Goal: Use online tool/utility: Utilize a website feature to perform a specific function

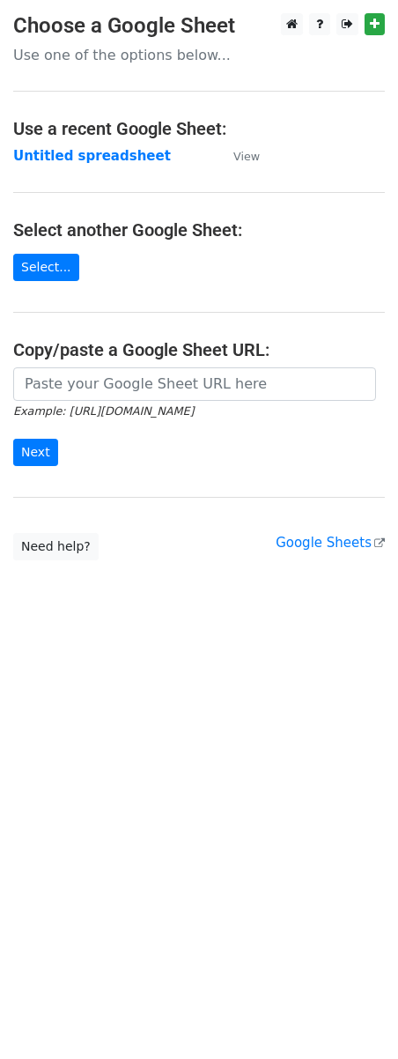
click at [141, 382] on input "url" at bounding box center [194, 384] width 363 height 33
type input "https://docs.google.com/spreadsheets/d/163XB-8Yny3Yqdfv7PGJV9Sx20gbpqEH2WEnUA6G…"
click at [233, 241] on h4 "Select another Google Sheet:" at bounding box center [199, 229] width 372 height 21
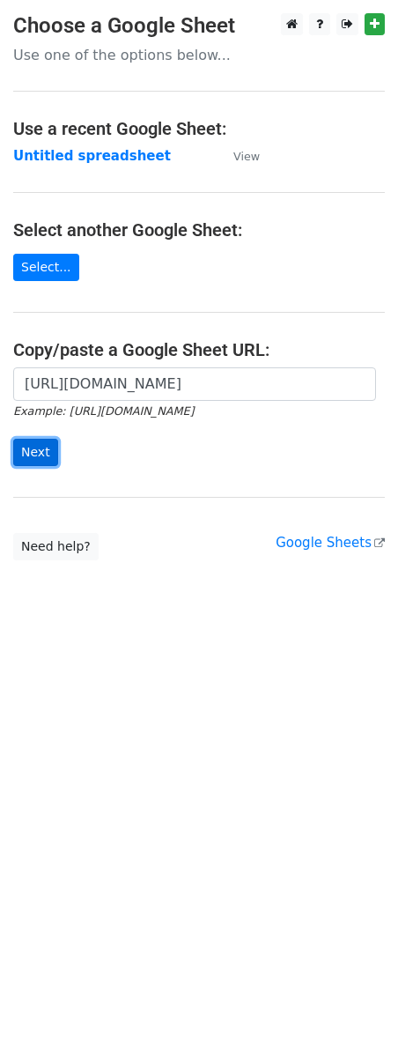
click at [30, 466] on input "Next" at bounding box center [35, 452] width 45 height 27
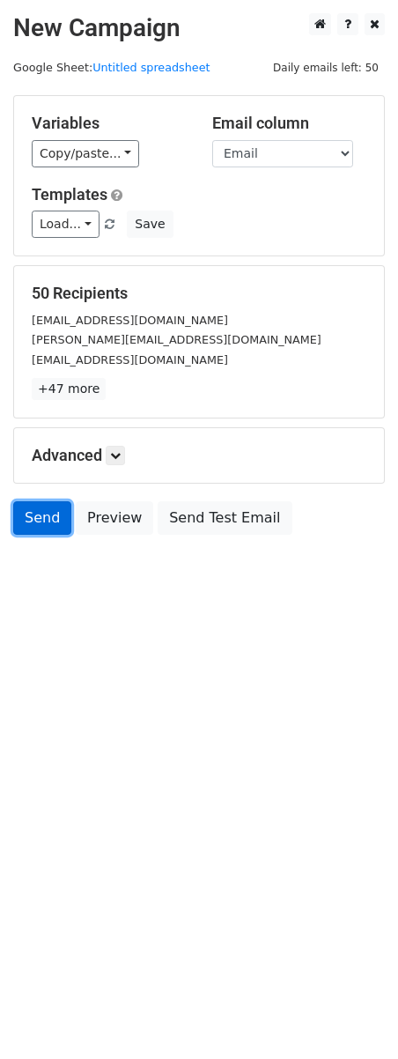
click at [49, 509] on link "Send" at bounding box center [42, 517] width 58 height 33
